Goal: Check status

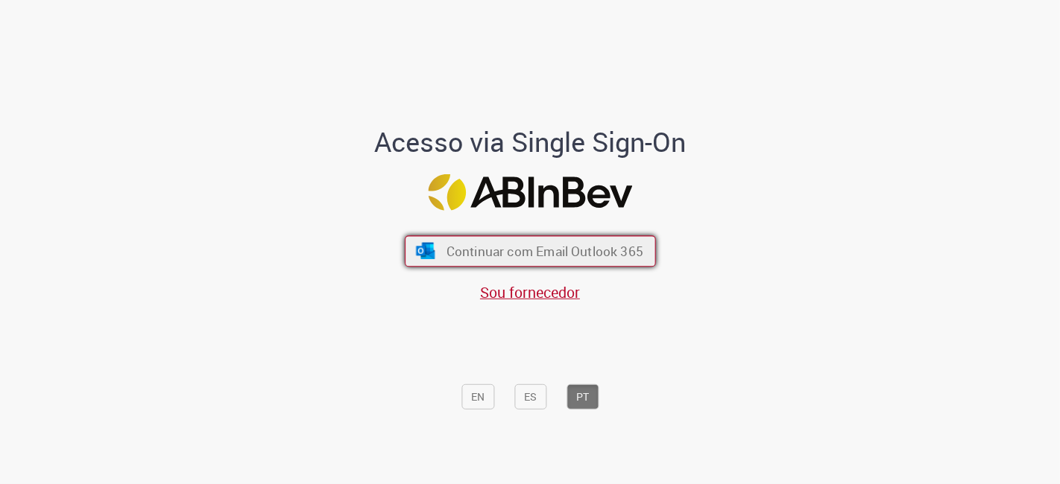
click at [483, 255] on span "Continuar com Email Outlook 365" at bounding box center [544, 251] width 197 height 17
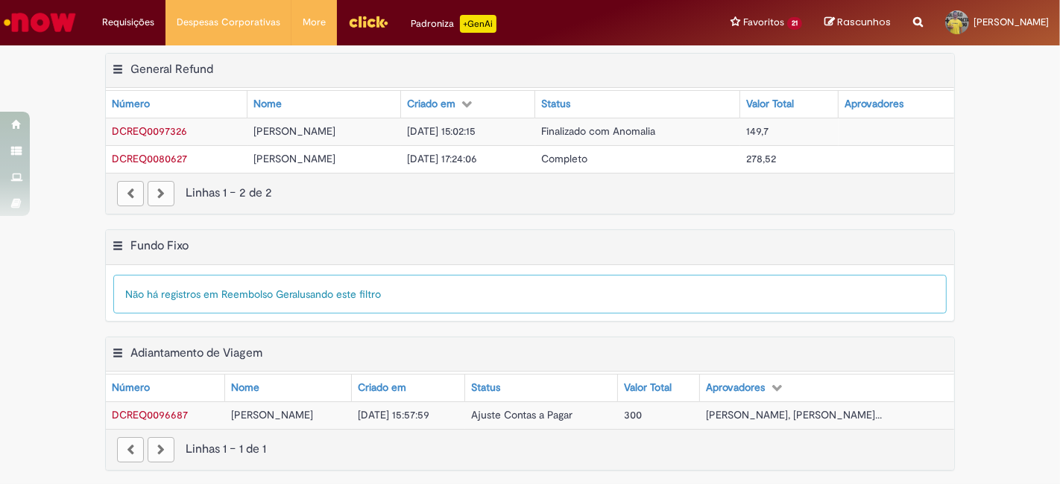
scroll to position [143, 0]
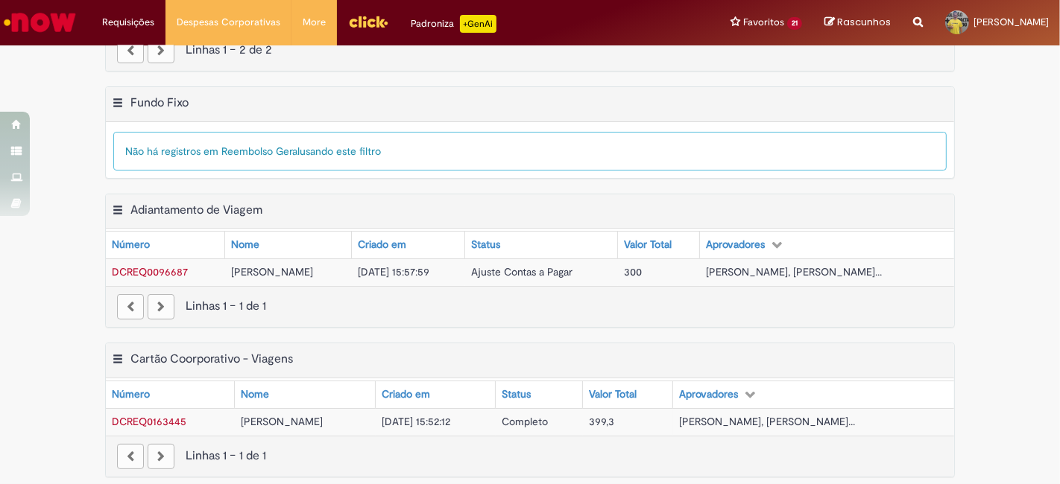
click at [149, 416] on span "DCREQ0163445" at bounding box center [149, 421] width 75 height 13
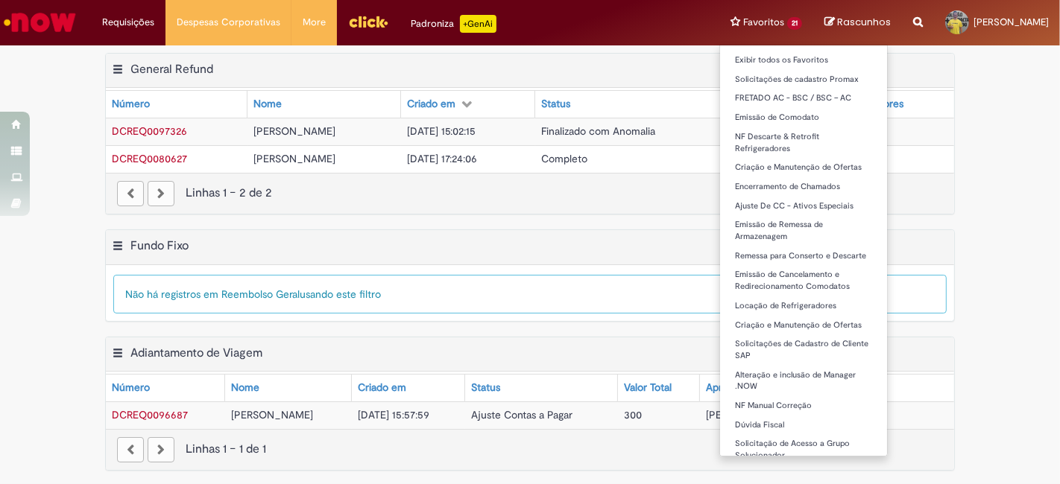
click at [748, 11] on li "Favoritos 21 Exibir todos os Favoritos Solicitações de cadastro Promax FRETADO …" at bounding box center [766, 22] width 94 height 45
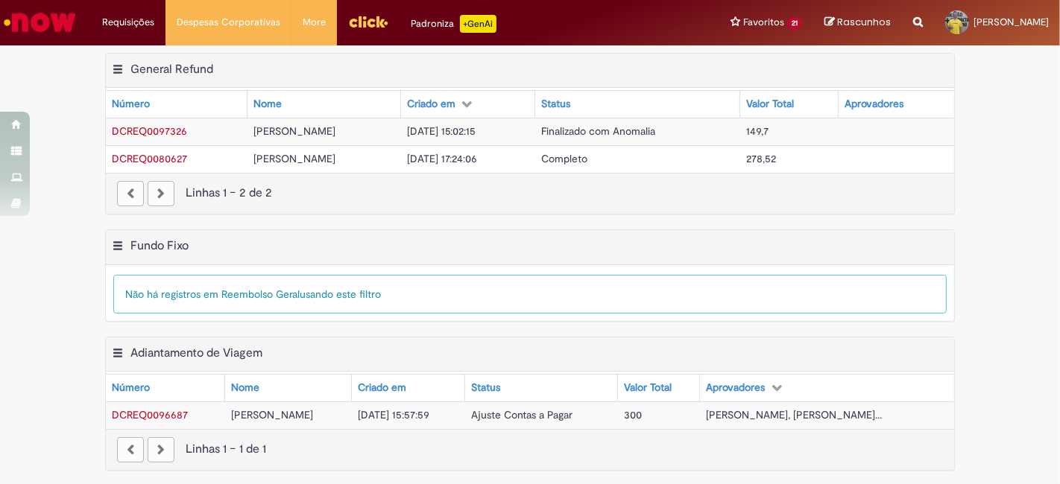
click at [359, 26] on img "Menu Cabeçalho" at bounding box center [368, 21] width 40 height 22
